Goal: Information Seeking & Learning: Learn about a topic

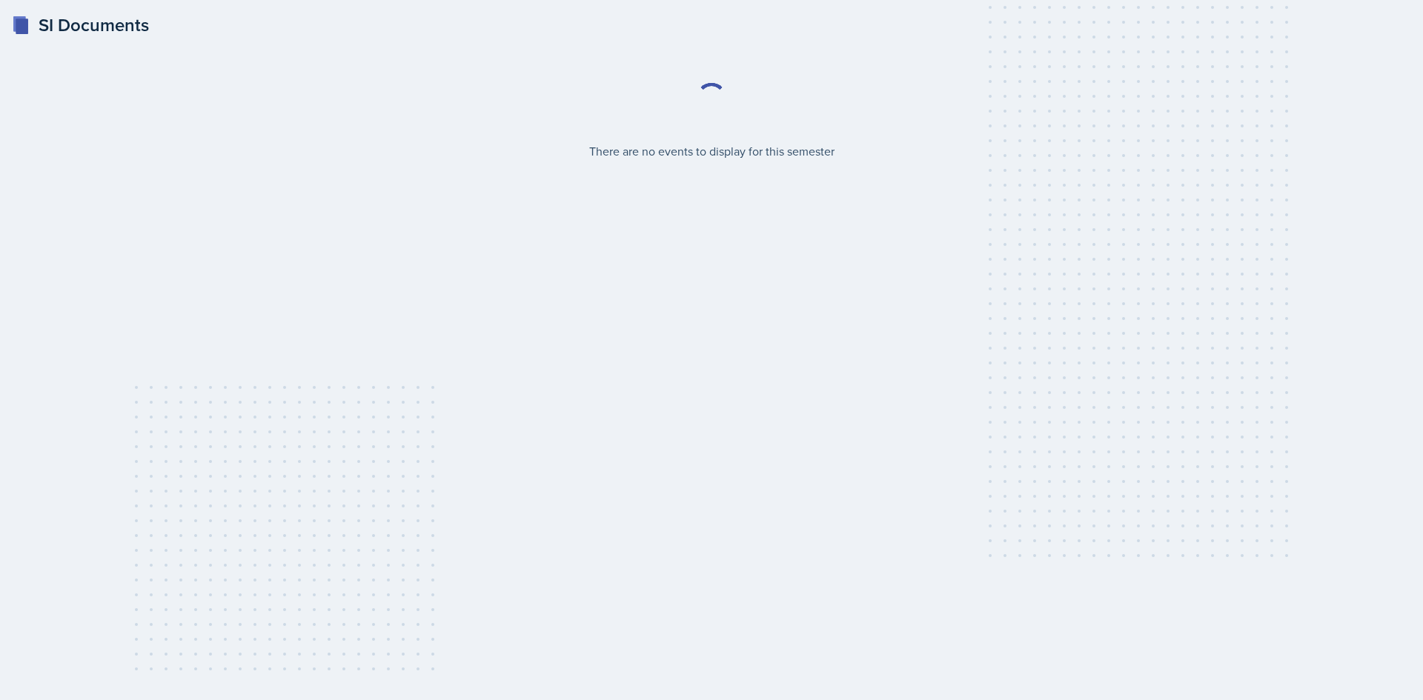
select select "2bed604d-1099-4043-b1bc-2365e8740244"
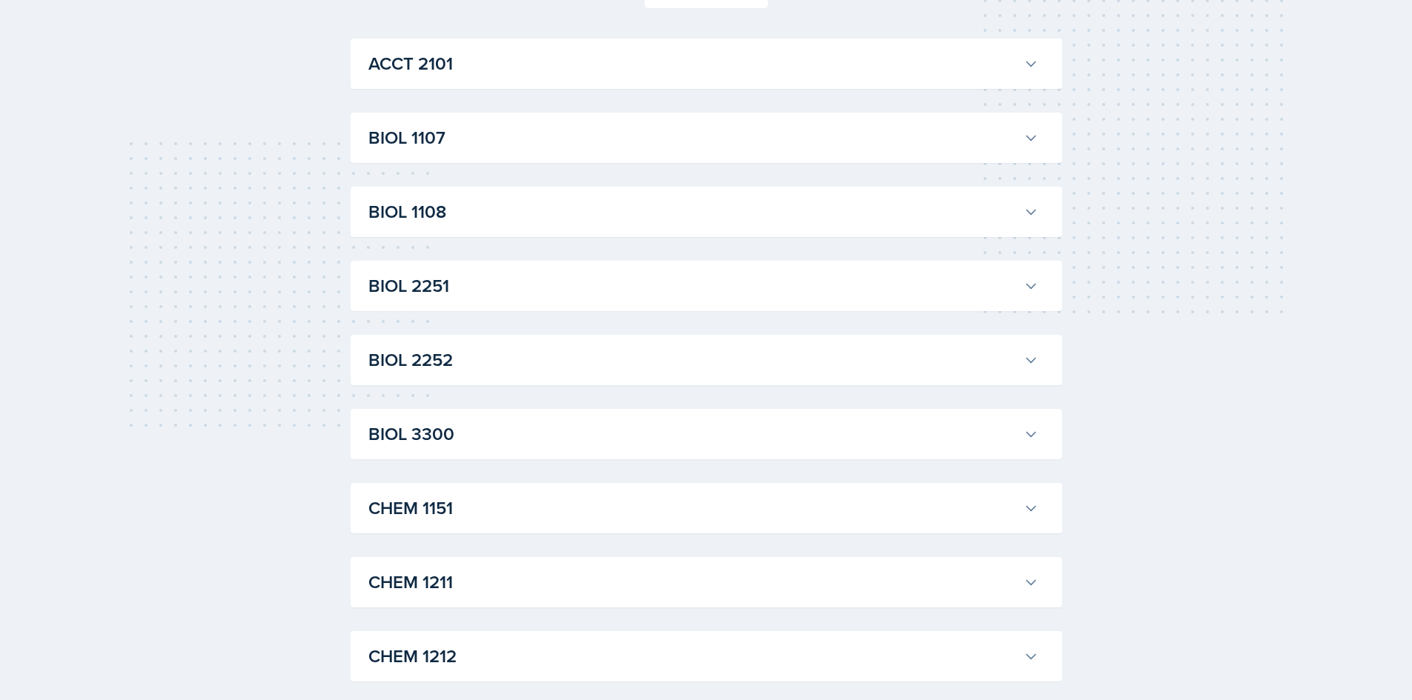
scroll to position [445, 0]
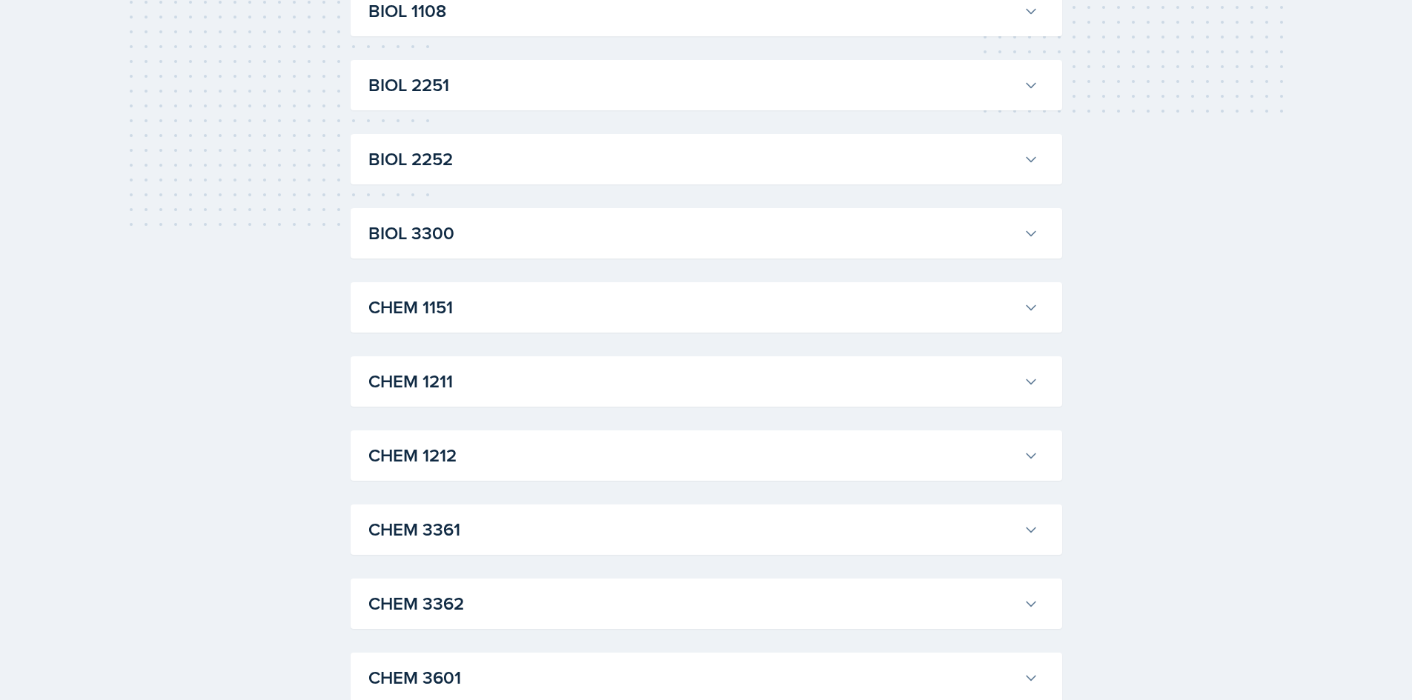
click at [475, 447] on h3 "CHEM 1212" at bounding box center [692, 455] width 649 height 27
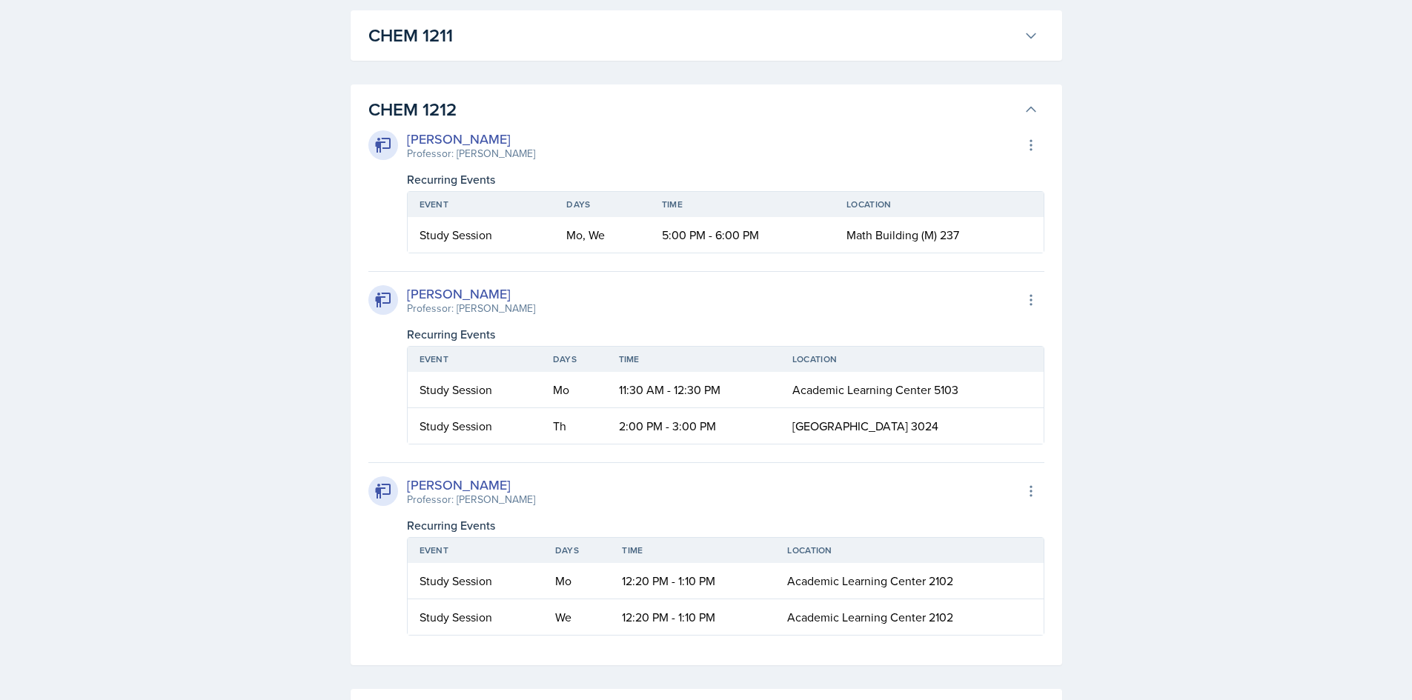
scroll to position [815, 0]
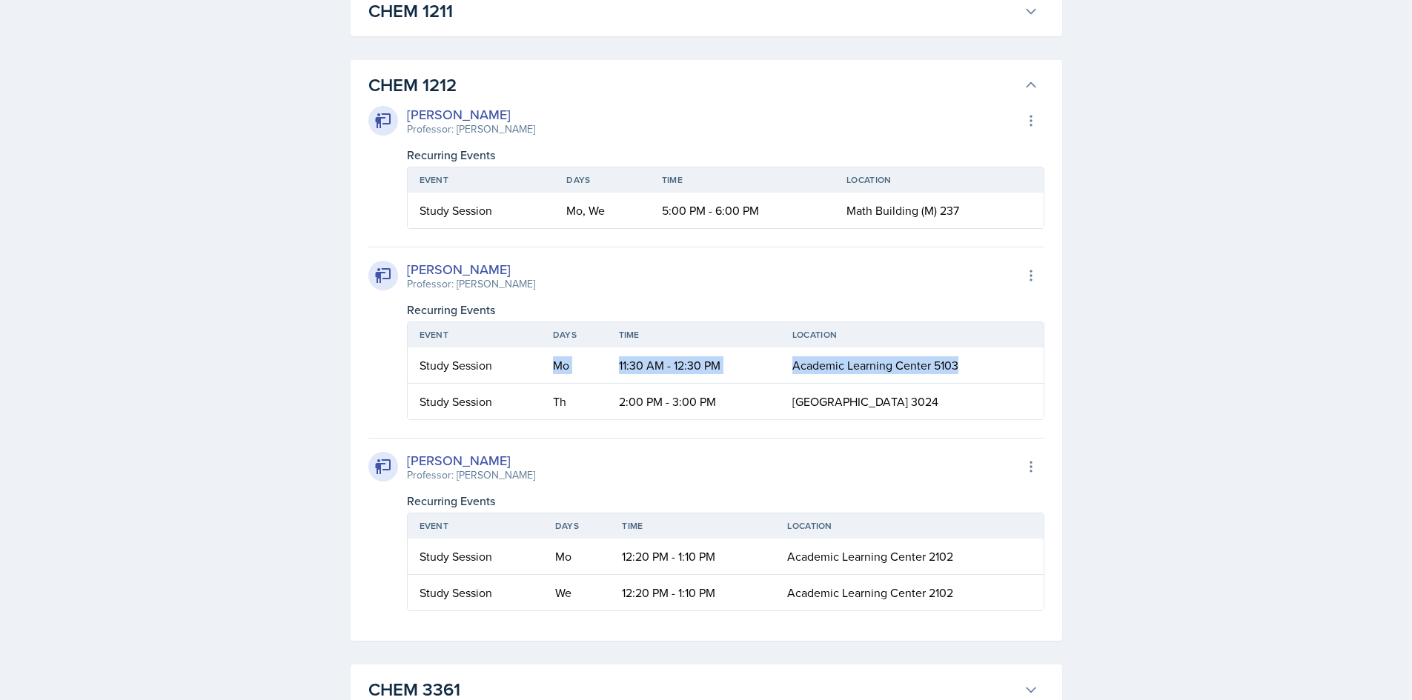
drag, startPoint x: 551, startPoint y: 367, endPoint x: 985, endPoint y: 358, distance: 434.4
click at [983, 357] on tr "Study Session Mo 11:30 AM - 12:30 PM [GEOGRAPHIC_DATA] 5103" at bounding box center [726, 366] width 636 height 36
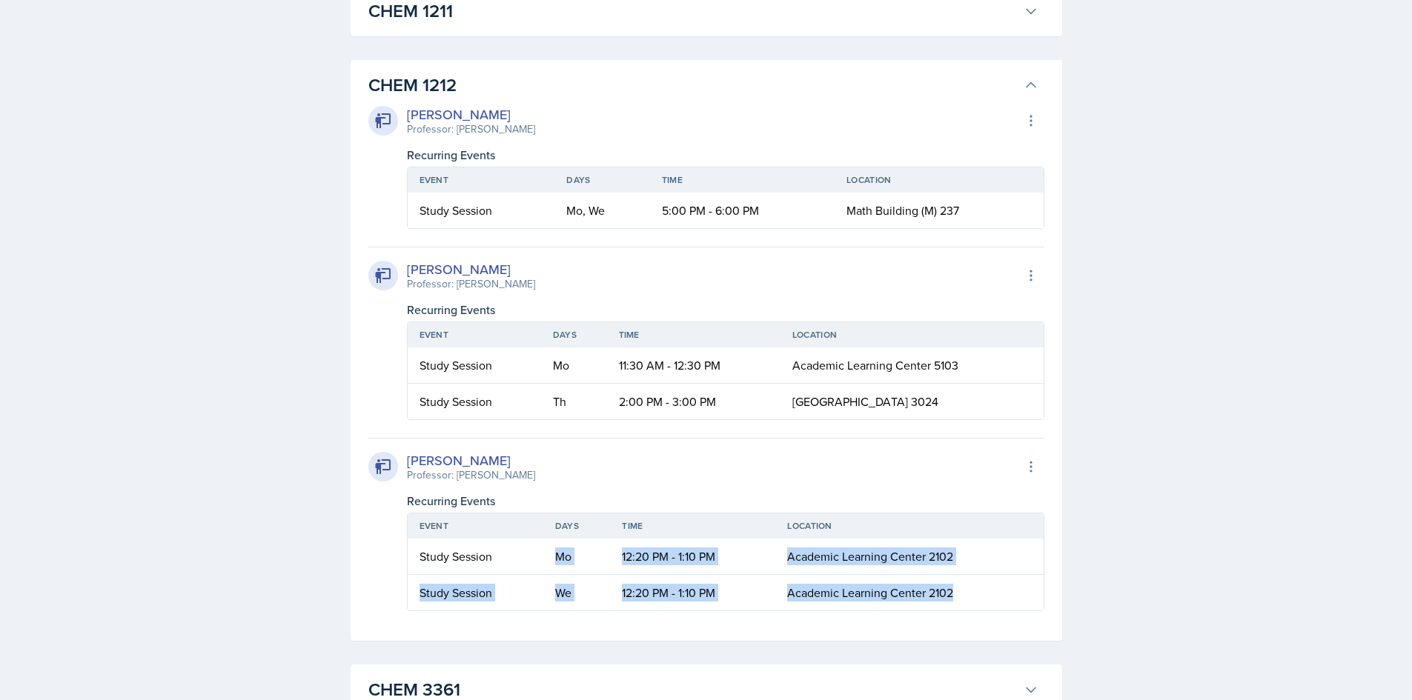
drag, startPoint x: 514, startPoint y: 543, endPoint x: 1000, endPoint y: 596, distance: 488.3
click at [1000, 596] on table "Event Days Time Location Study Session Mo 12:20 PM - 1:10 PM Academic Learning …" at bounding box center [725, 562] width 637 height 99
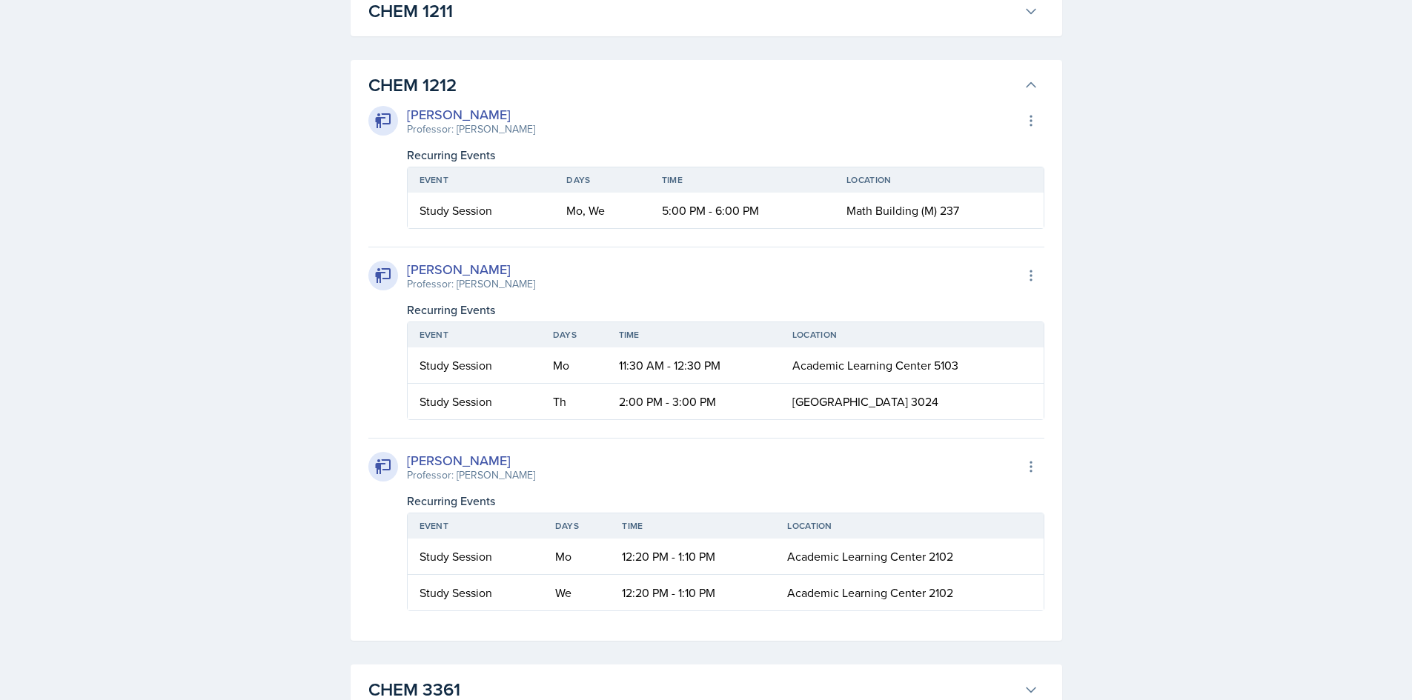
drag, startPoint x: 402, startPoint y: 464, endPoint x: 525, endPoint y: 471, distance: 123.2
click at [525, 471] on div "[PERSON_NAME] Professor: [PERSON_NAME] Export to Google Calendar" at bounding box center [706, 467] width 676 height 33
click at [692, 462] on div "[PERSON_NAME] Professor: [PERSON_NAME] Export to Google Calendar" at bounding box center [706, 467] width 676 height 33
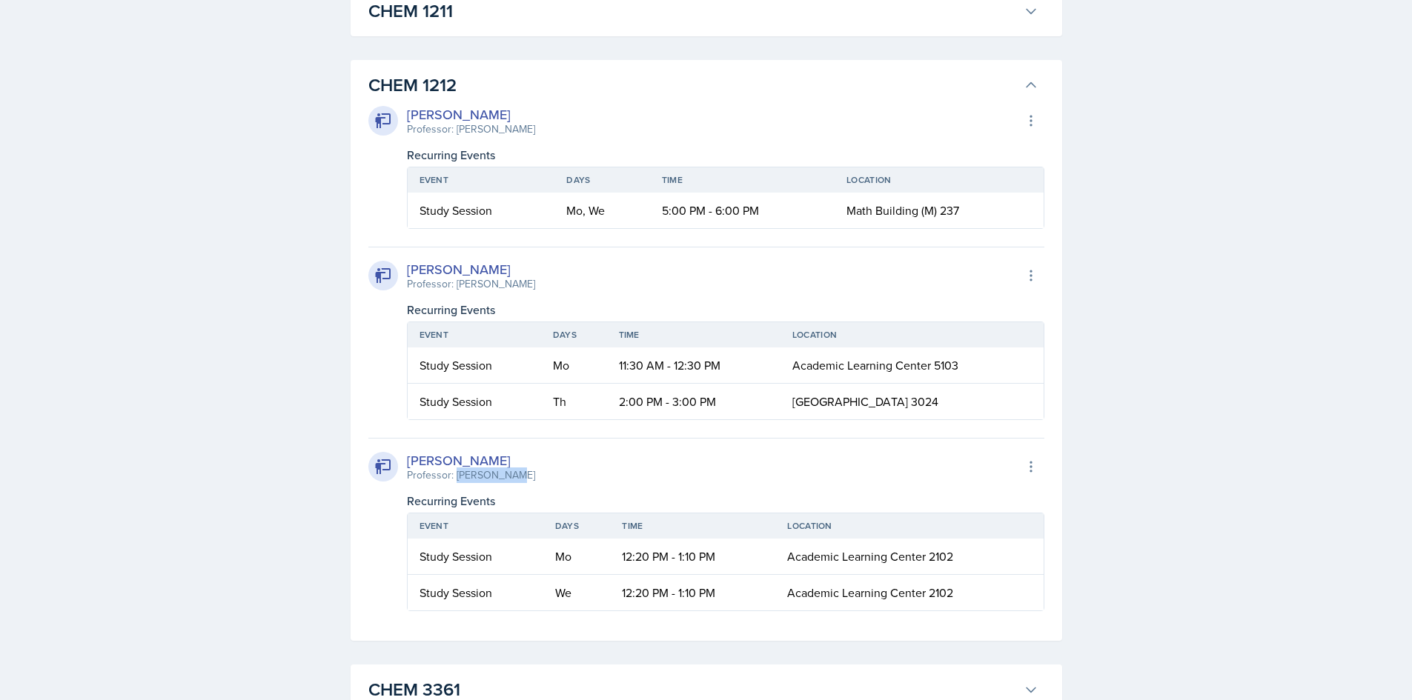
drag, startPoint x: 457, startPoint y: 478, endPoint x: 514, endPoint y: 475, distance: 57.1
click at [514, 475] on div "[PERSON_NAME] Professor: [PERSON_NAME] Export to Google Calendar" at bounding box center [706, 467] width 676 height 33
click at [576, 486] on div "[PERSON_NAME] Professor: [PERSON_NAME] Export to Google Calendar Recurring Even…" at bounding box center [706, 524] width 676 height 173
